Goal: Find contact information: Find contact information

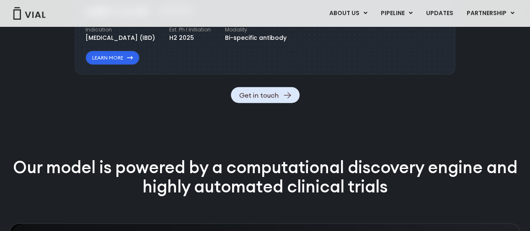
scroll to position [1005, 0]
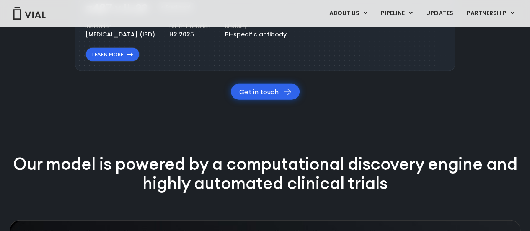
click at [256, 100] on link "Get in touch" at bounding box center [265, 92] width 69 height 16
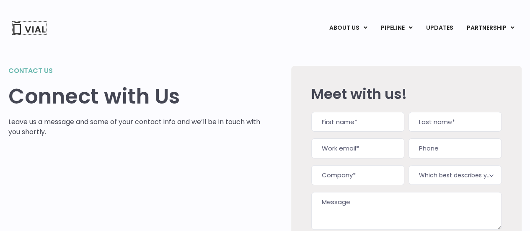
click at [37, 26] on img at bounding box center [30, 28] width 34 height 13
